Goal: Transaction & Acquisition: Book appointment/travel/reservation

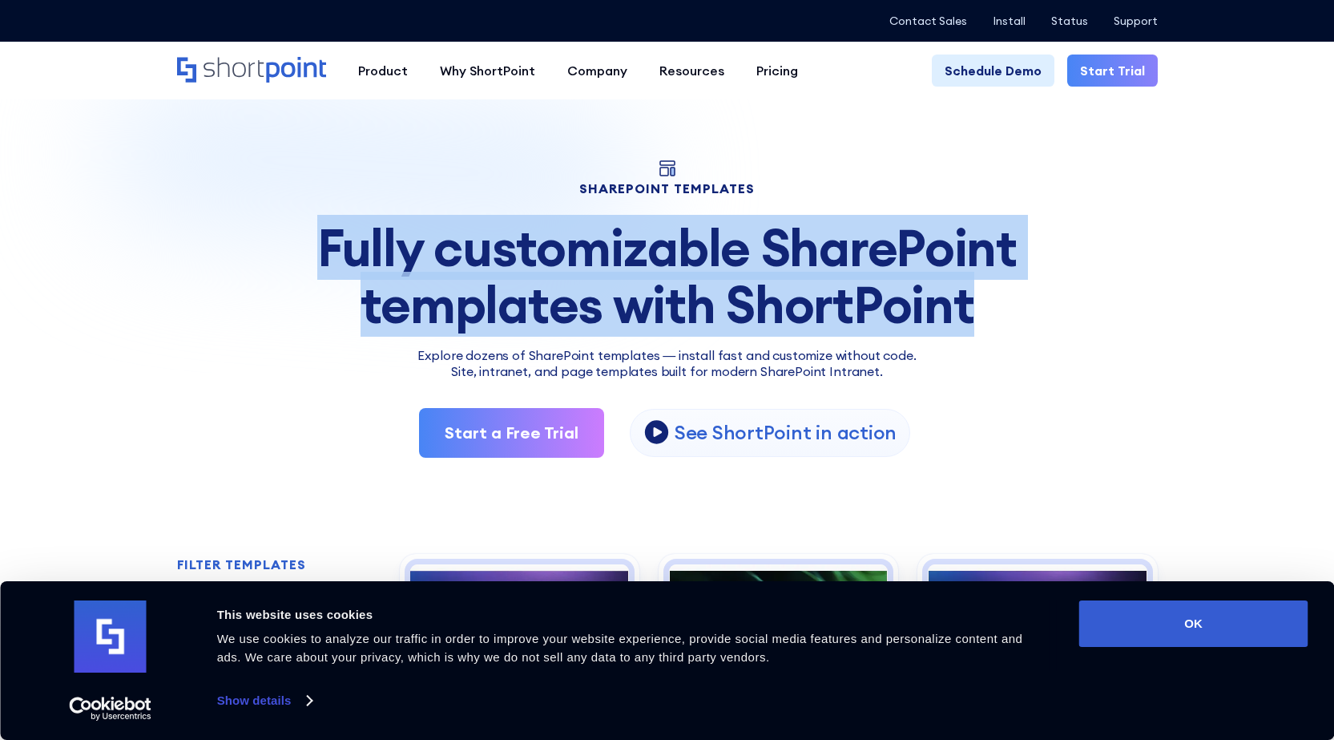
drag, startPoint x: 288, startPoint y: 256, endPoint x: 1076, endPoint y: 297, distance: 788.9
click at [1067, 298] on div "Fully customizable SharePoint templates with ShortPoint" at bounding box center [667, 276] width 981 height 113
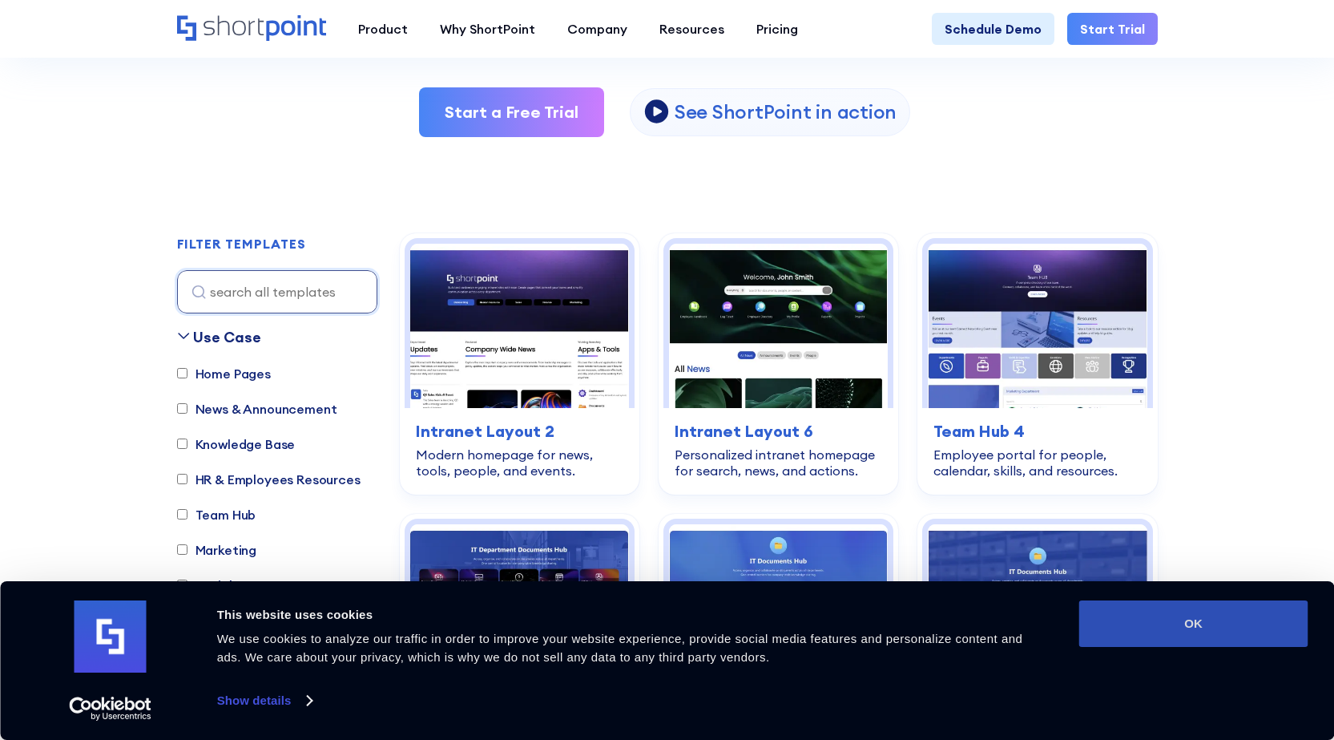
click at [1225, 643] on button "OK" at bounding box center [1194, 623] width 229 height 46
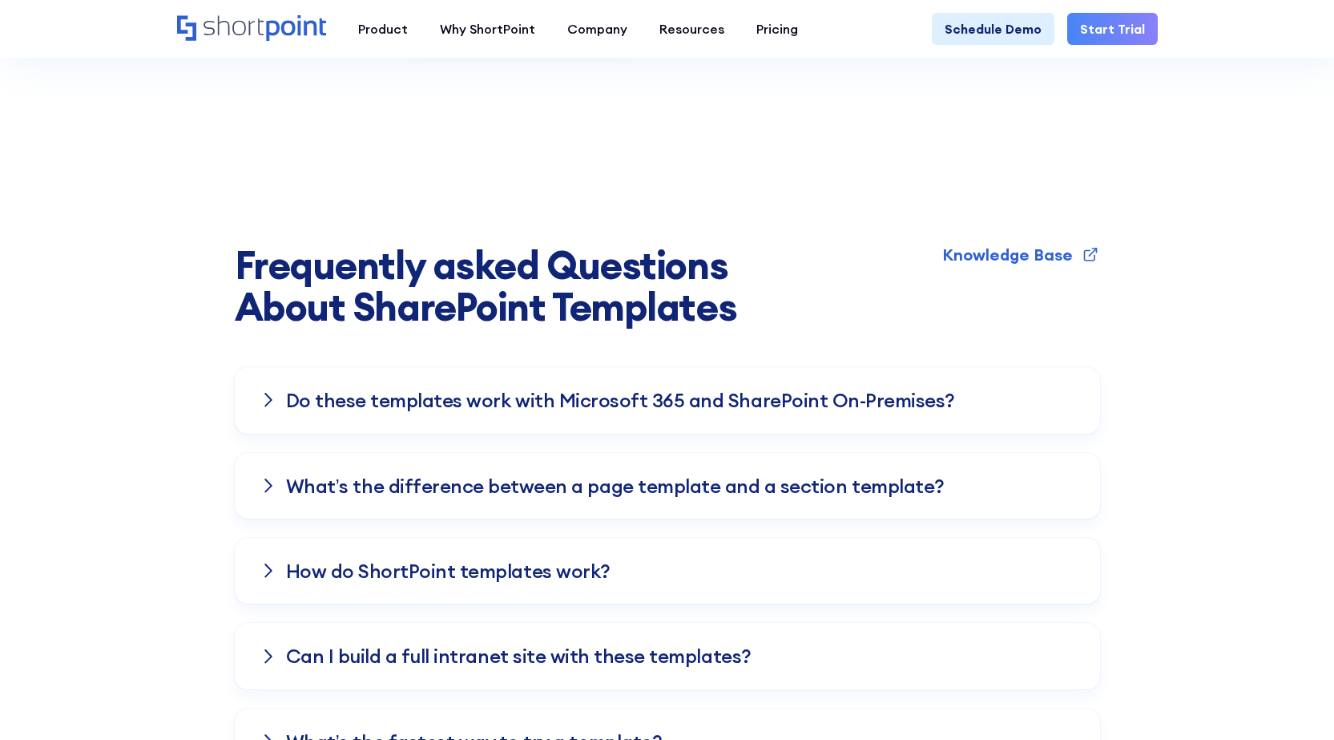
scroll to position [4167, 0]
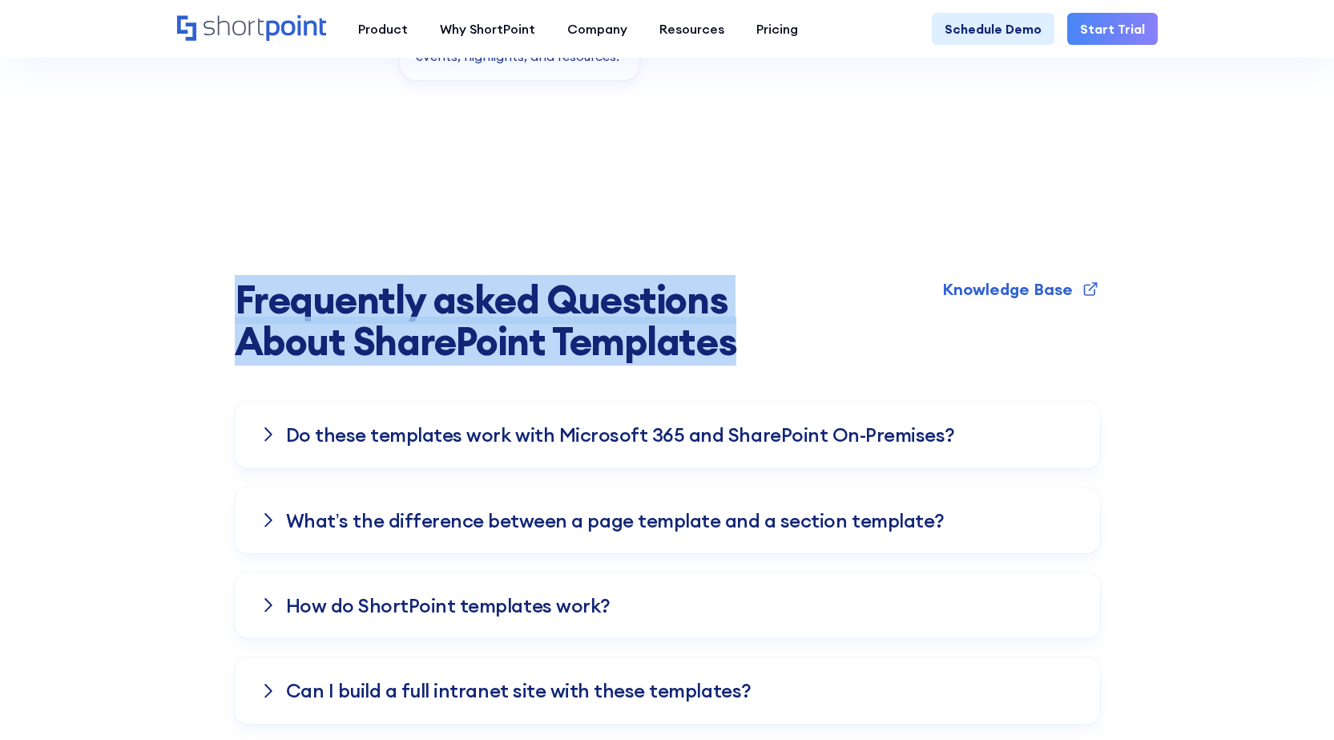
drag, startPoint x: 199, startPoint y: 257, endPoint x: 817, endPoint y: 304, distance: 619.6
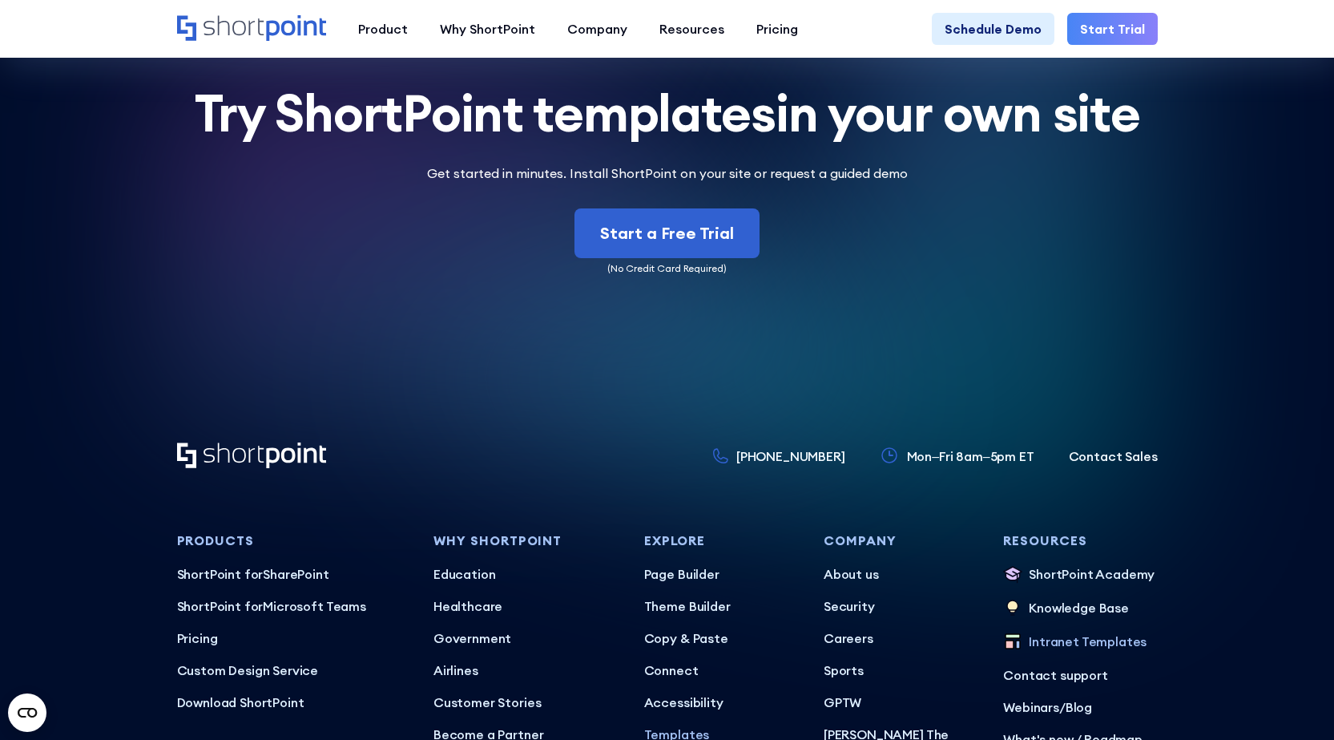
scroll to position [6860, 0]
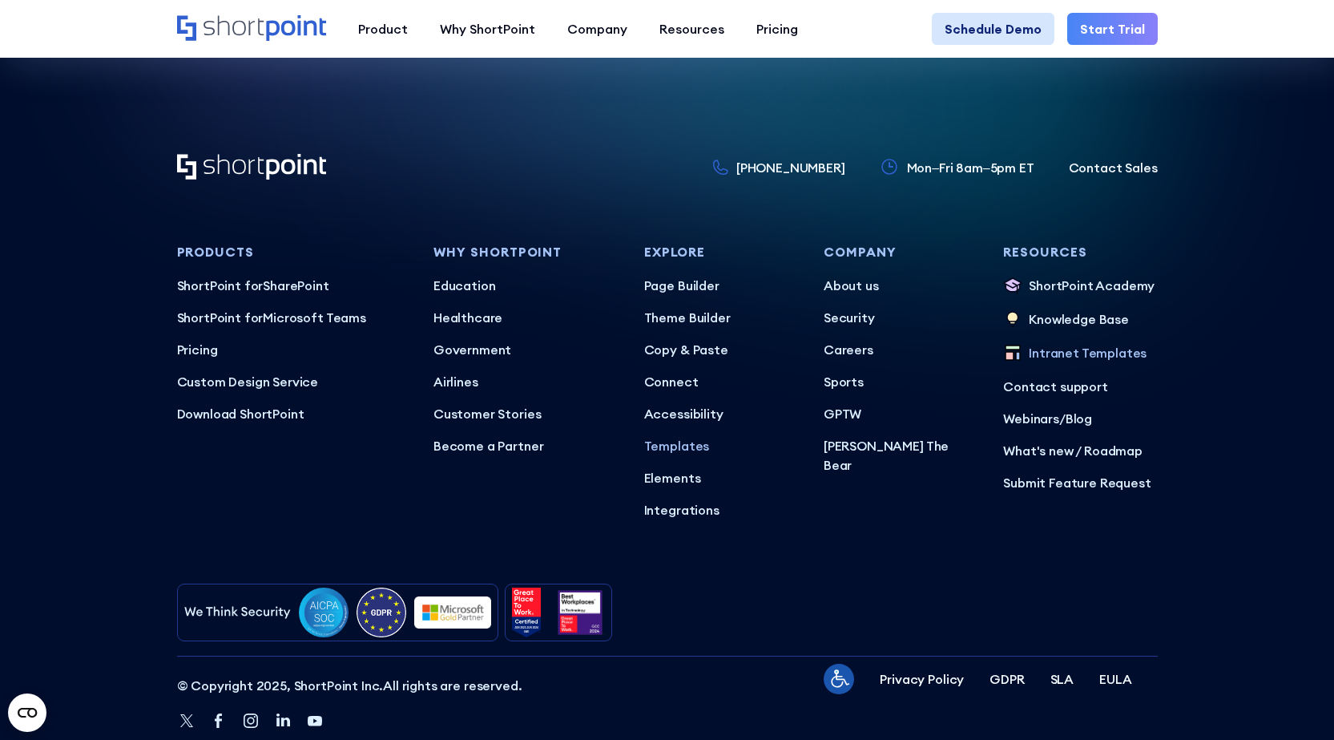
click at [959, 32] on link "Schedule Demo" at bounding box center [993, 29] width 123 height 32
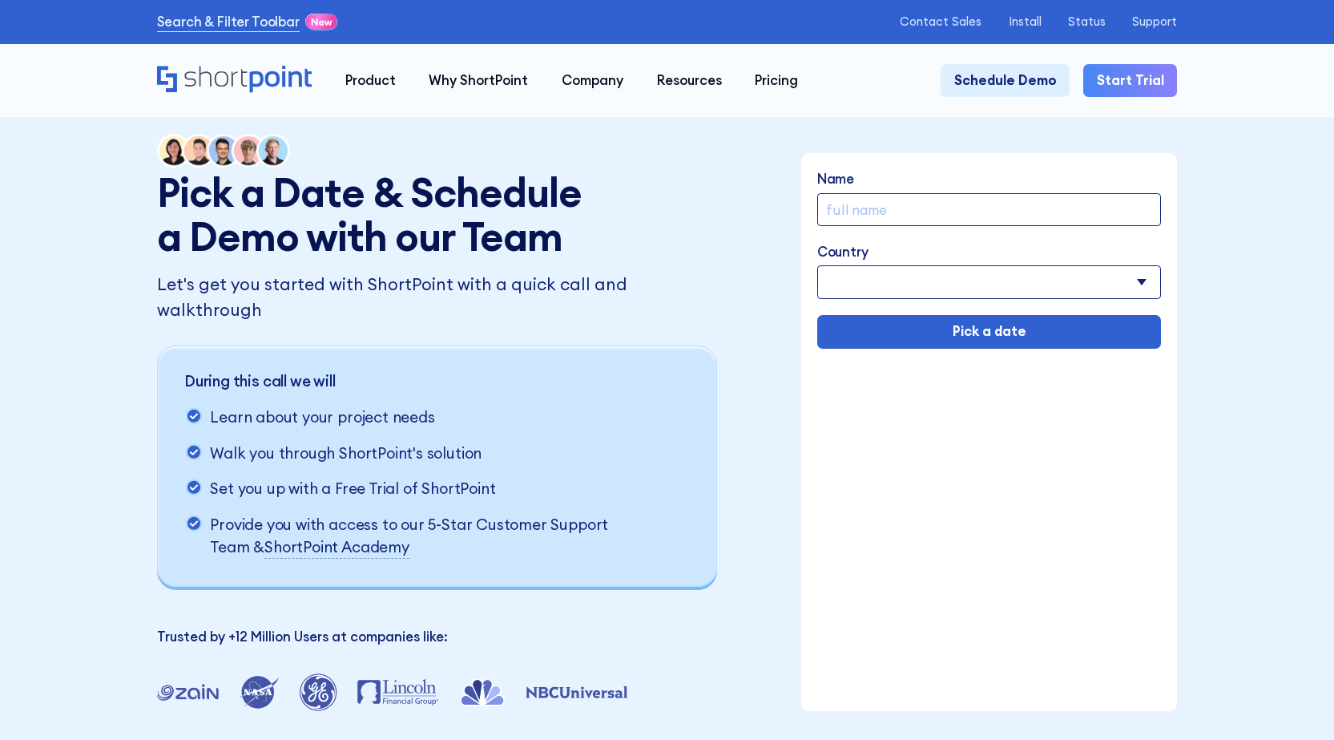
click at [413, 204] on h1 "Pick a Date & Schedule a Demo with our Team" at bounding box center [377, 215] width 440 height 88
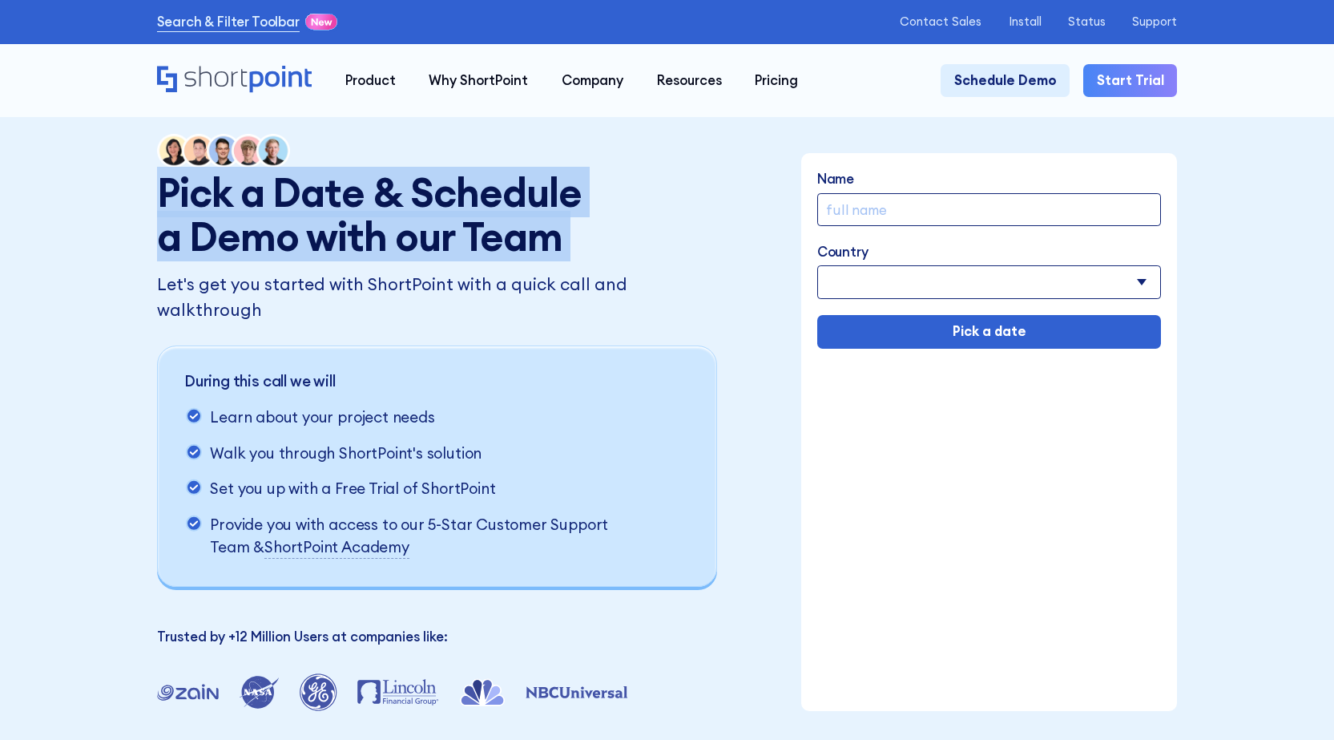
click at [413, 204] on h1 "Pick a Date & Schedule a Demo with our Team" at bounding box center [377, 215] width 440 height 88
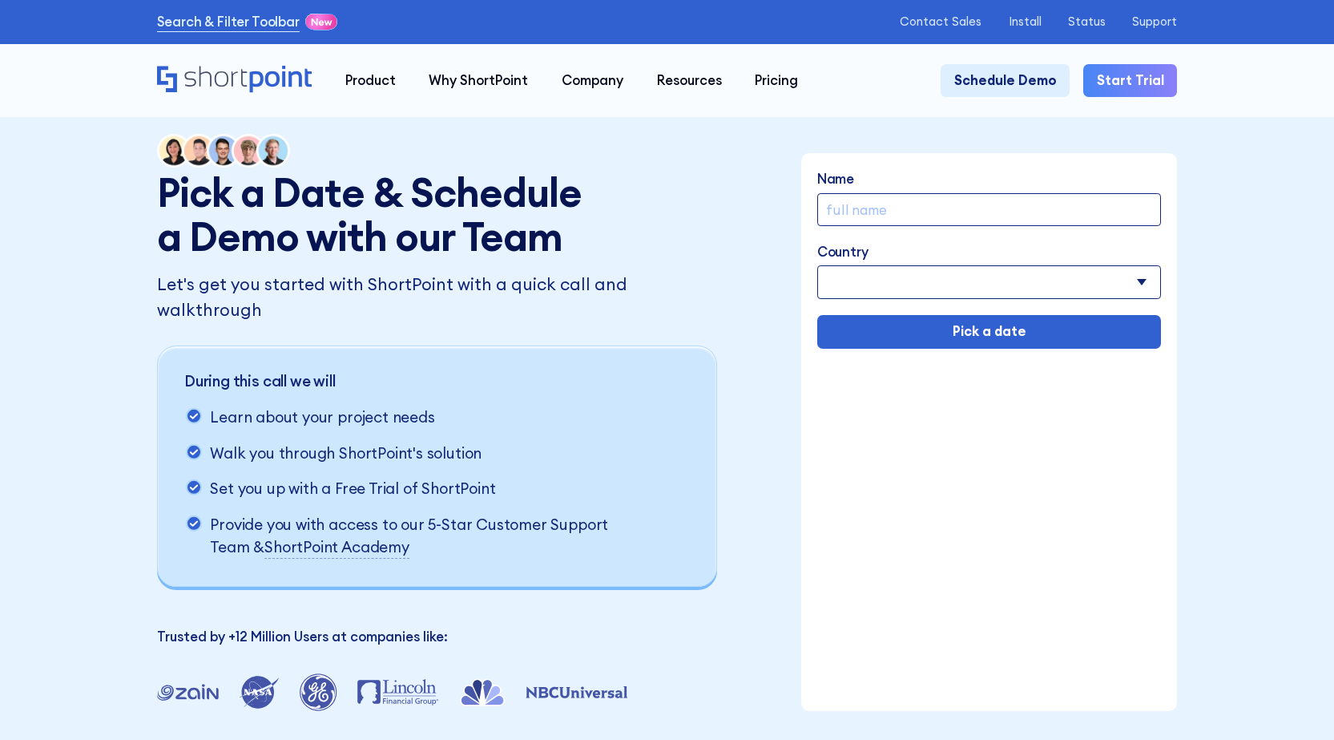
click at [863, 226] on input "Name" at bounding box center [989, 210] width 345 height 34
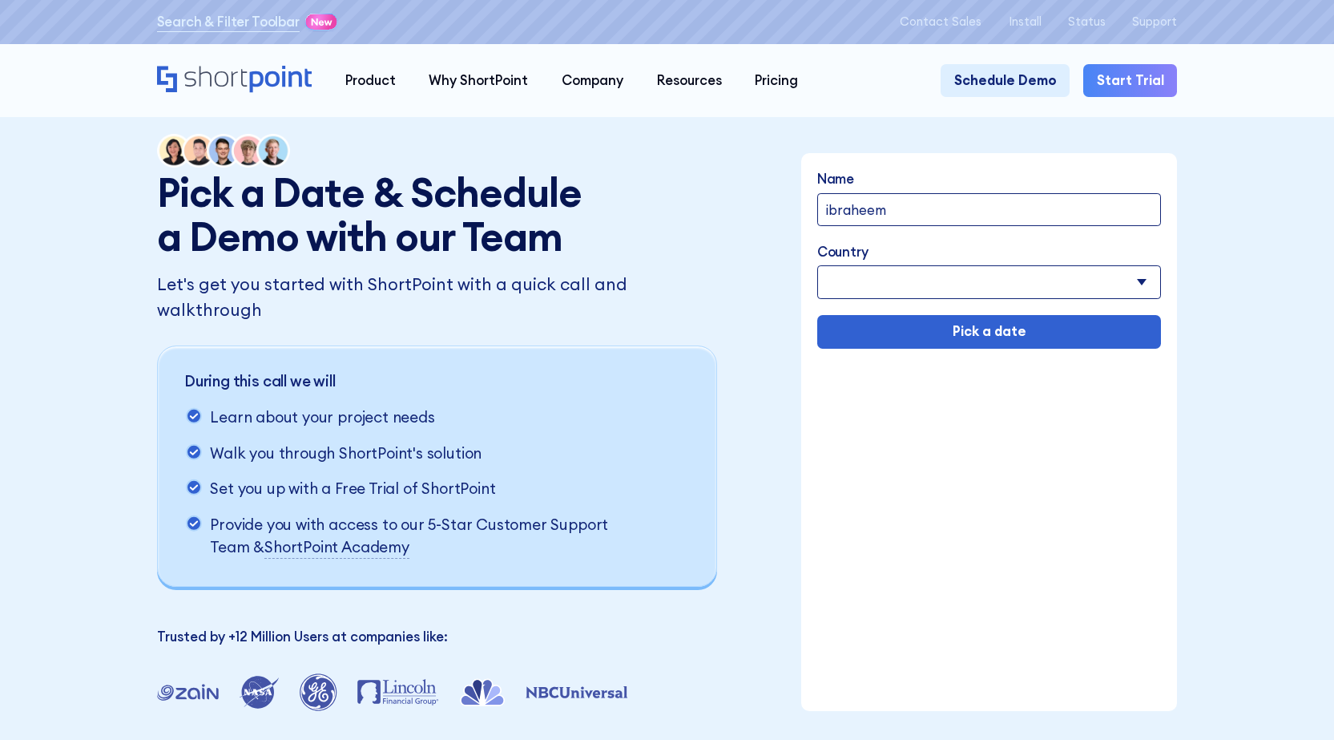
type input "ibraheem"
click at [942, 279] on select "Afghanistan Albania Algeria American Samoa Andorra Angola Anguilla Argentina Ar…" at bounding box center [989, 282] width 345 height 34
select select "United States"
click at [818, 267] on select "Afghanistan Albania Algeria American Samoa Andorra Angola Anguilla Argentina Ar…" at bounding box center [989, 282] width 345 height 34
click at [991, 354] on div "Name ibraheem Country Afghanistan Albania Algeria American Samoa Andorra Angola…" at bounding box center [989, 258] width 377 height 211
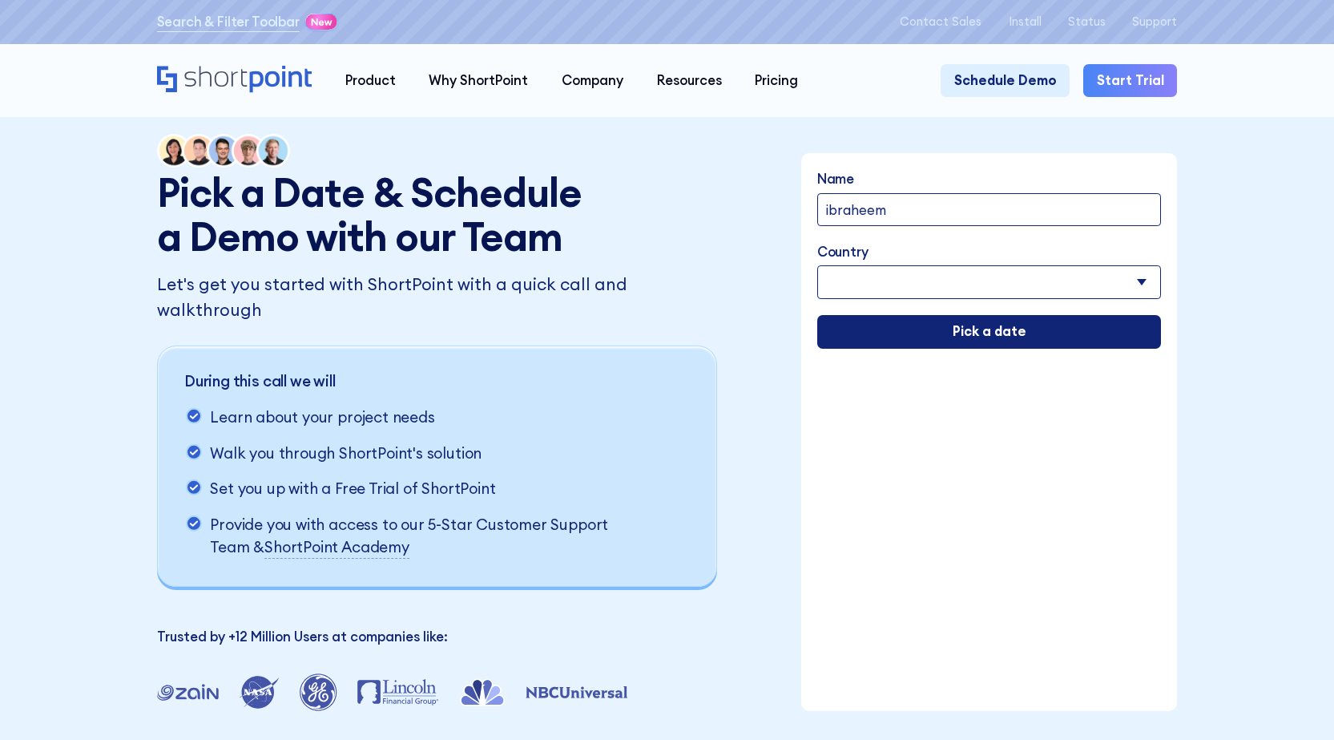
click at [1003, 347] on input "Pick a date" at bounding box center [989, 332] width 345 height 34
